Goal: Information Seeking & Learning: Learn about a topic

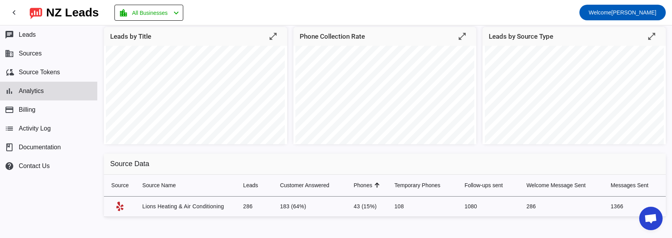
scroll to position [176, 0]
drag, startPoint x: 299, startPoint y: 207, endPoint x: 292, endPoint y: 208, distance: 7.1
click at [292, 208] on td "183 (64%)" at bounding box center [311, 206] width 74 height 20
click at [303, 207] on td "183 (64%)" at bounding box center [311, 206] width 74 height 20
drag, startPoint x: 307, startPoint y: 208, endPoint x: 287, endPoint y: 207, distance: 20.0
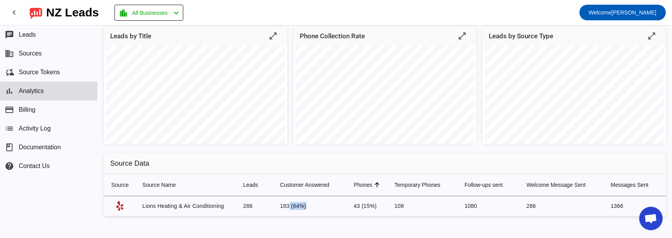
click at [287, 207] on td "183 (64%)" at bounding box center [311, 206] width 74 height 20
click at [296, 210] on td "183 (64%)" at bounding box center [311, 206] width 74 height 20
drag, startPoint x: 253, startPoint y: 206, endPoint x: 244, endPoint y: 207, distance: 8.6
click at [244, 207] on td "286" at bounding box center [255, 206] width 37 height 20
click at [250, 211] on td "286" at bounding box center [255, 206] width 37 height 20
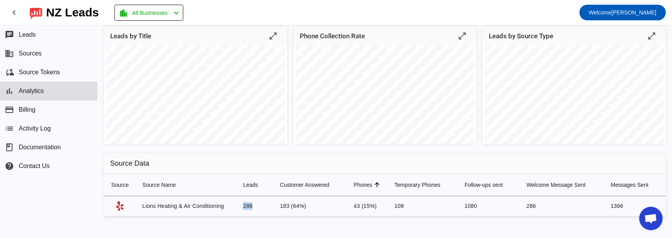
drag, startPoint x: 251, startPoint y: 205, endPoint x: 236, endPoint y: 208, distance: 15.1
click at [236, 208] on tr "Lions Heating & Air Conditioning 286 183 (64%) 43 (15%) 108 1080 286 1366" at bounding box center [385, 206] width 562 height 20
drag, startPoint x: 292, startPoint y: 206, endPoint x: 276, endPoint y: 206, distance: 15.6
click at [276, 206] on td "183 (64%)" at bounding box center [311, 206] width 74 height 20
drag, startPoint x: 303, startPoint y: 205, endPoint x: 286, endPoint y: 206, distance: 17.2
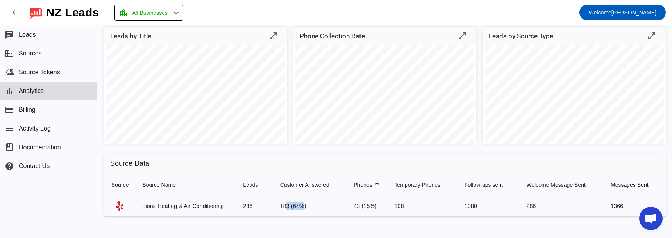
click at [286, 206] on td "183 (64%)" at bounding box center [311, 206] width 74 height 20
click at [298, 205] on td "183 (64%)" at bounding box center [311, 206] width 74 height 20
drag, startPoint x: 359, startPoint y: 205, endPoint x: 346, endPoint y: 206, distance: 12.9
click at [348, 206] on td "43 (15%)" at bounding box center [368, 206] width 41 height 20
click at [299, 208] on td "183 (64%)" at bounding box center [311, 206] width 74 height 20
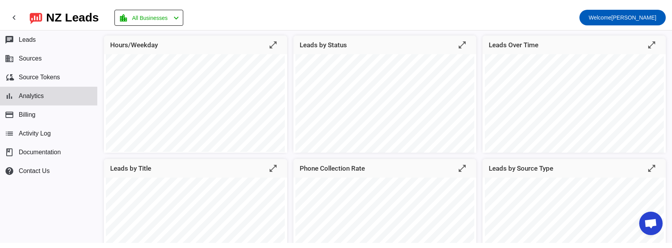
scroll to position [39, 0]
